Goal: Check status

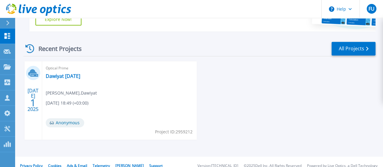
scroll to position [159, 0]
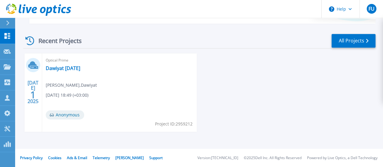
click at [75, 88] on div "Optical Prime Dawiyat 26-June-2025 Fawaz Sidheek , Dawiyat 07/01/2025, 18:49 (+…" at bounding box center [119, 92] width 155 height 78
click at [56, 68] on link "Dawiyat [DATE]" at bounding box center [63, 68] width 35 height 6
